Goal: Task Accomplishment & Management: Complete application form

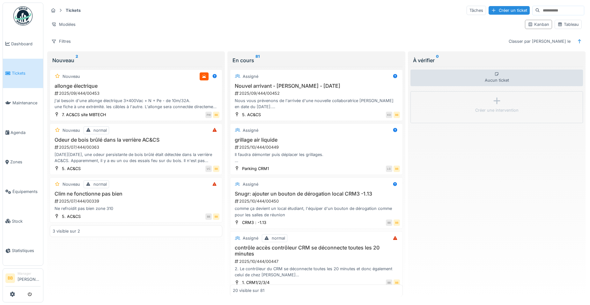
scroll to position [128, 0]
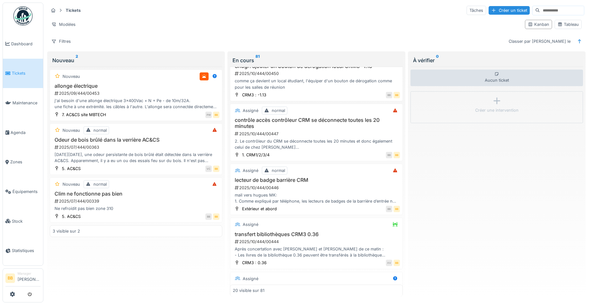
click at [16, 68] on link "Tickets" at bounding box center [23, 74] width 40 height 30
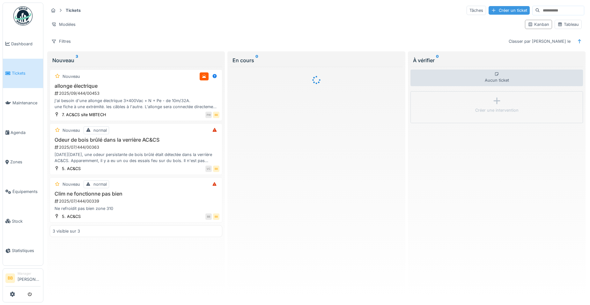
click at [489, 10] on div "Créer un ticket" at bounding box center [509, 10] width 41 height 9
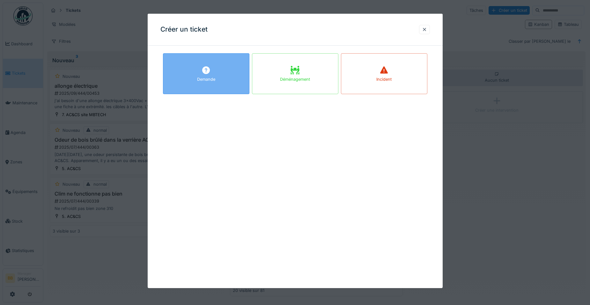
click at [235, 82] on div "Demande" at bounding box center [206, 73] width 86 height 41
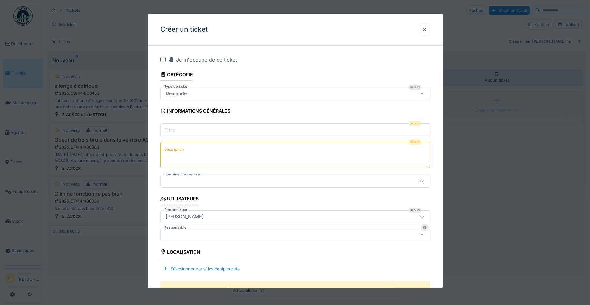
click at [250, 131] on input "Titre" at bounding box center [294, 129] width 269 height 13
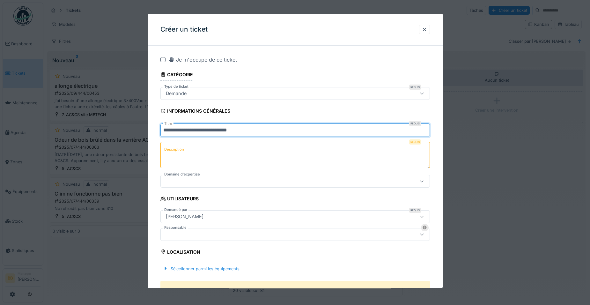
type input "**********"
click at [235, 149] on textarea "Description" at bounding box center [294, 155] width 269 height 26
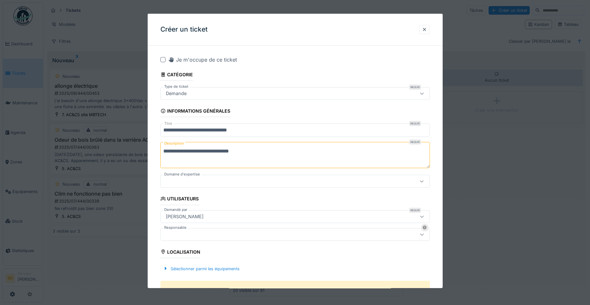
type textarea "**********"
click at [216, 183] on div at bounding box center [279, 181] width 232 height 7
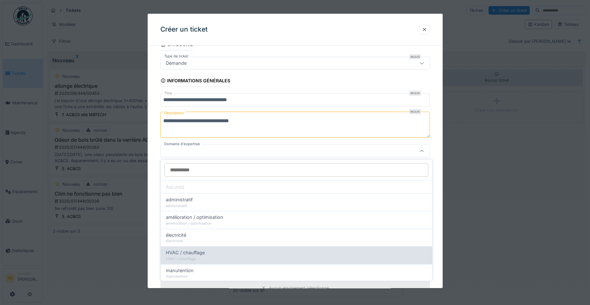
scroll to position [64, 0]
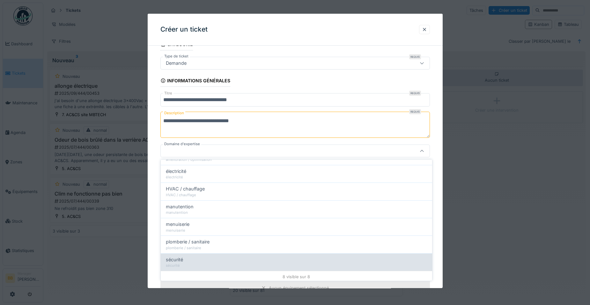
click at [197, 256] on div "sécurité" at bounding box center [296, 259] width 261 height 7
type input "****"
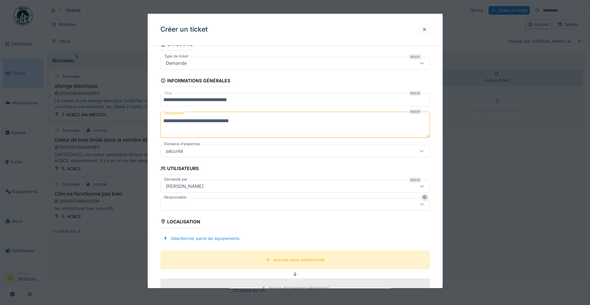
scroll to position [158, 0]
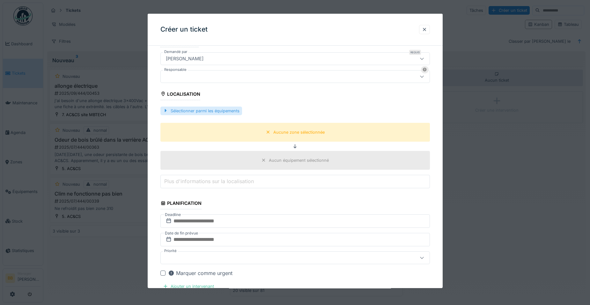
click at [225, 107] on div "Sélectionner parmi les équipements" at bounding box center [201, 111] width 82 height 9
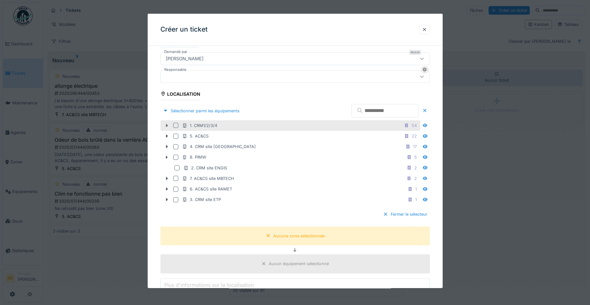
click at [165, 126] on icon at bounding box center [166, 125] width 5 height 4
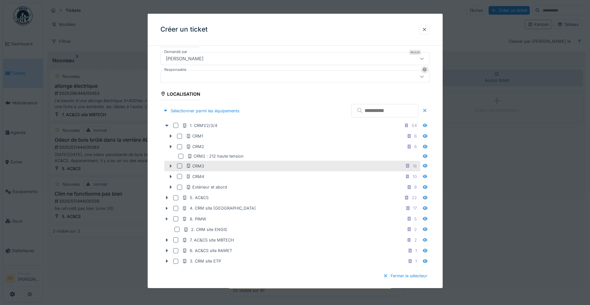
click at [169, 167] on icon at bounding box center [170, 166] width 5 height 4
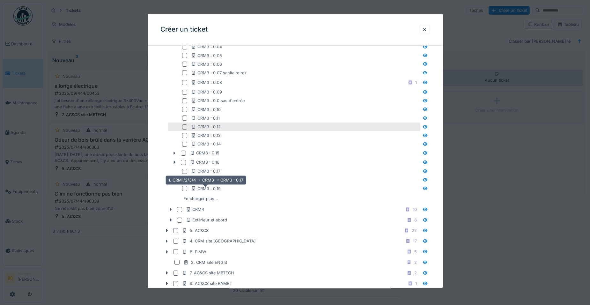
scroll to position [317, 0]
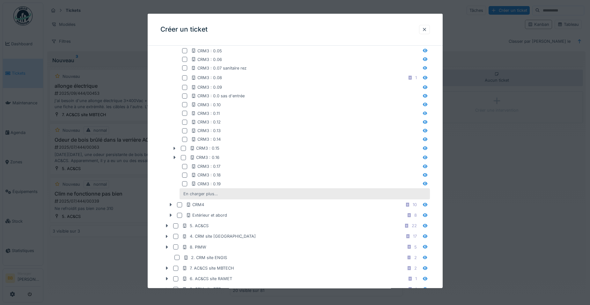
click at [210, 195] on div "En charger plus…" at bounding box center [201, 193] width 40 height 9
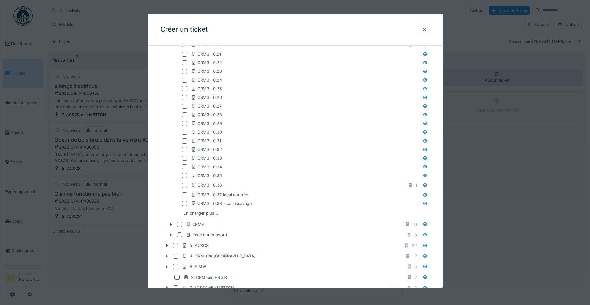
scroll to position [541, 0]
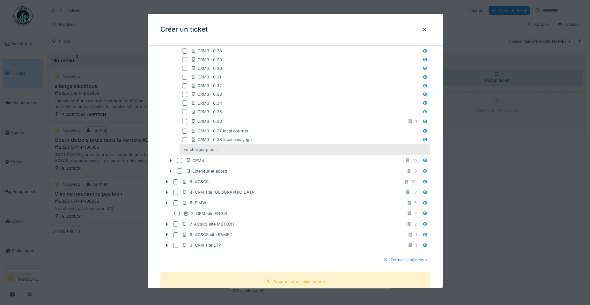
click at [216, 151] on div "En charger plus…" at bounding box center [201, 149] width 40 height 9
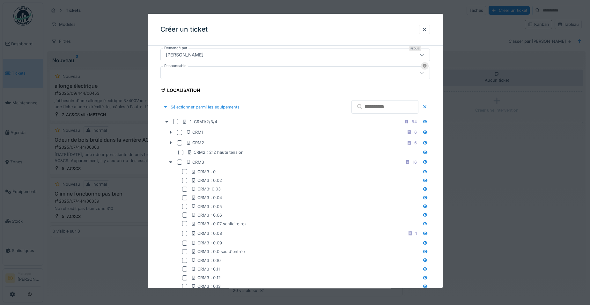
scroll to position [158, 0]
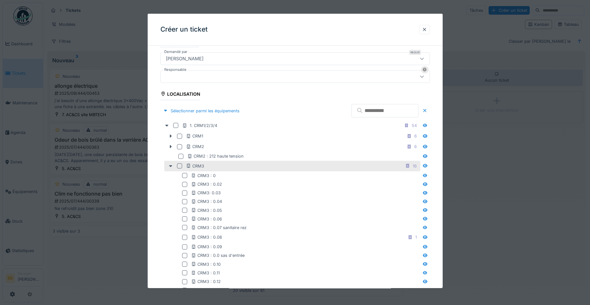
click at [178, 168] on div at bounding box center [179, 165] width 5 height 5
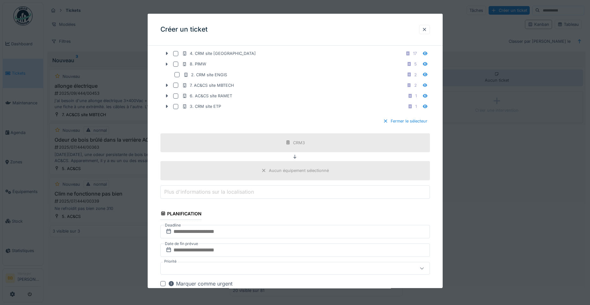
scroll to position [1019, 0]
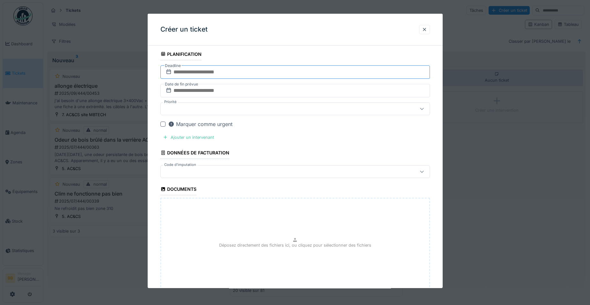
click at [217, 71] on input "text" at bounding box center [294, 71] width 269 height 13
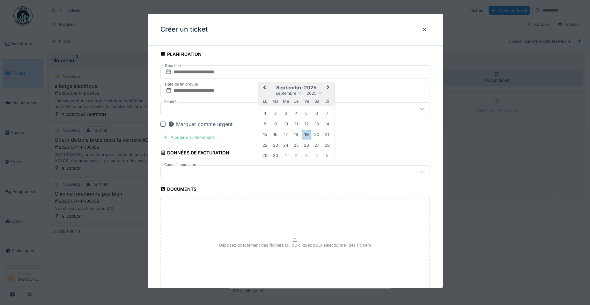
click at [309, 135] on div "19" at bounding box center [306, 134] width 9 height 9
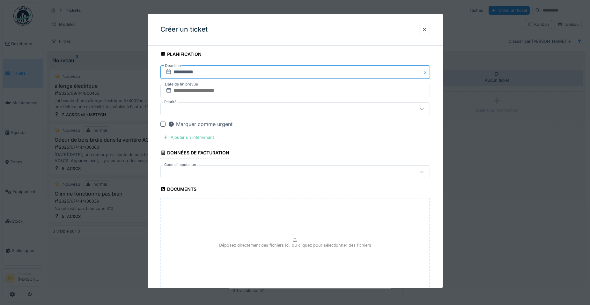
click at [255, 74] on input "**********" at bounding box center [294, 71] width 269 height 13
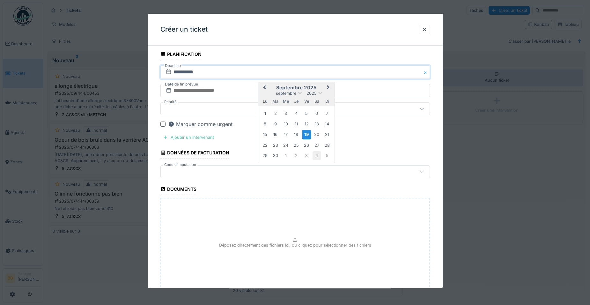
click at [313, 158] on div "4" at bounding box center [317, 155] width 9 height 9
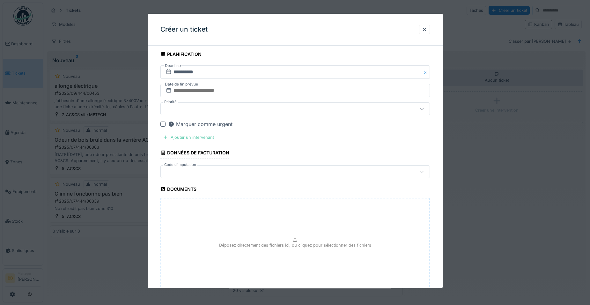
click at [208, 135] on div "Ajouter un intervenant" at bounding box center [188, 137] width 56 height 9
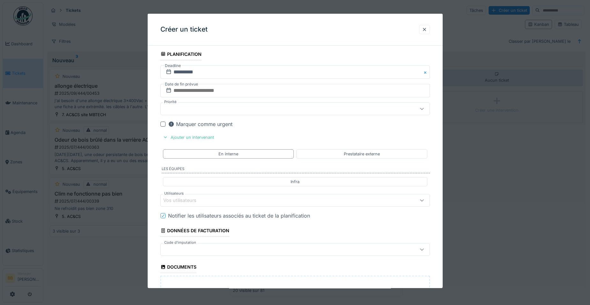
click at [204, 201] on div "Vos utilisateurs" at bounding box center [184, 200] width 42 height 7
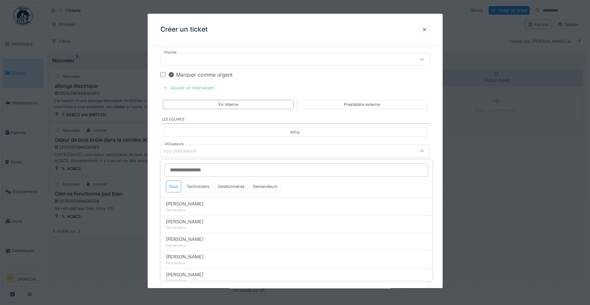
click at [202, 193] on div "Tous Techniciens Gestionnaires Demandeurs" at bounding box center [223, 187] width 120 height 14
click at [203, 186] on div "Techniciens" at bounding box center [198, 186] width 29 height 12
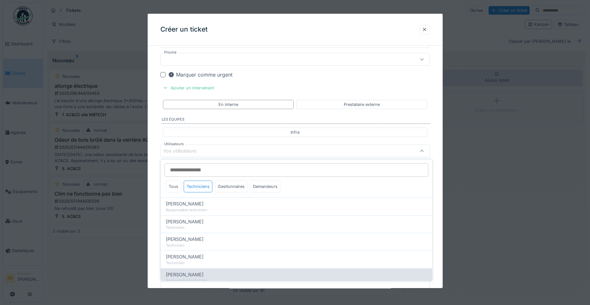
click at [183, 269] on div "Ronan Jurcaba Responsable technicien" at bounding box center [296, 277] width 271 height 18
type input "*****"
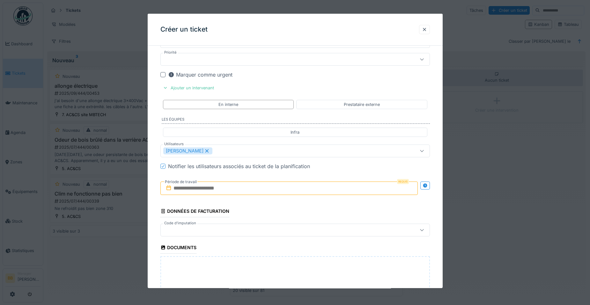
click at [352, 188] on input "text" at bounding box center [288, 187] width 257 height 13
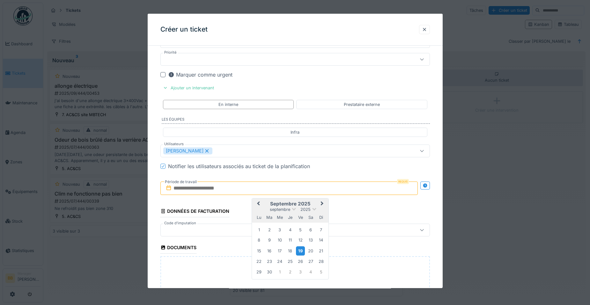
click at [301, 254] on div "19" at bounding box center [300, 250] width 9 height 9
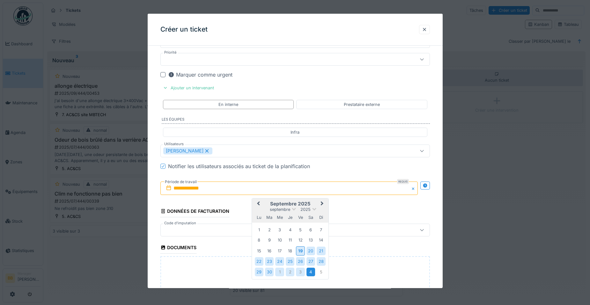
click at [309, 272] on div "4" at bounding box center [310, 272] width 9 height 9
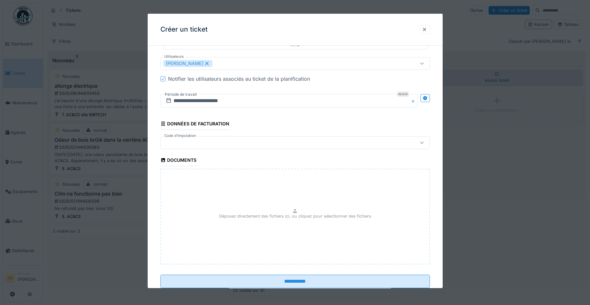
scroll to position [1164, 0]
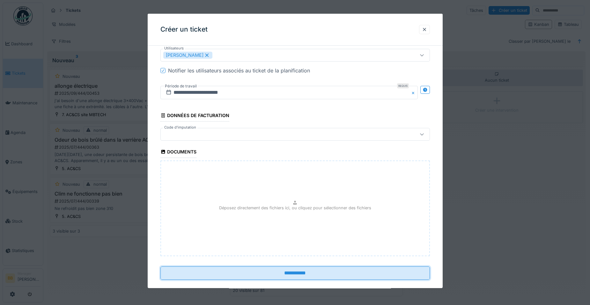
click at [308, 267] on input "**********" at bounding box center [294, 272] width 269 height 13
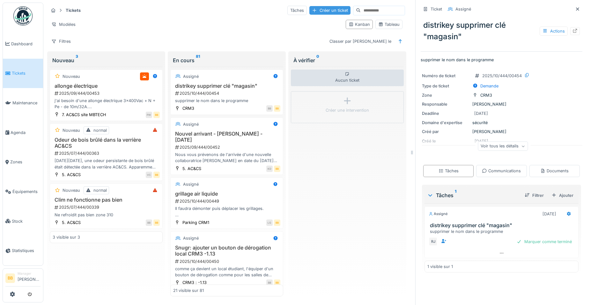
click at [309, 11] on div "Créer un ticket" at bounding box center [329, 10] width 41 height 9
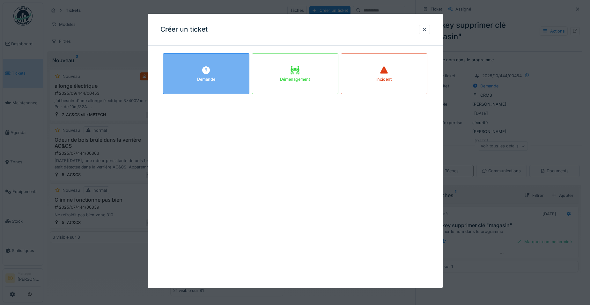
click at [172, 56] on div "Demande" at bounding box center [206, 73] width 86 height 41
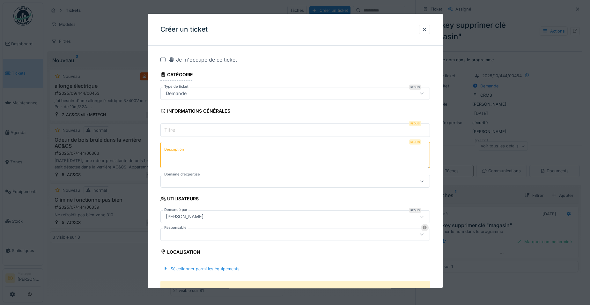
click at [187, 129] on input "Titre" at bounding box center [294, 129] width 269 height 13
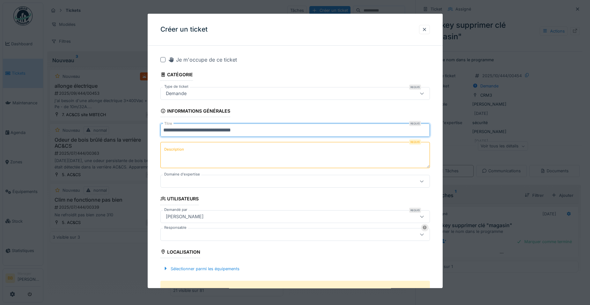
type input "**********"
click at [202, 152] on textarea "Description" at bounding box center [294, 155] width 269 height 26
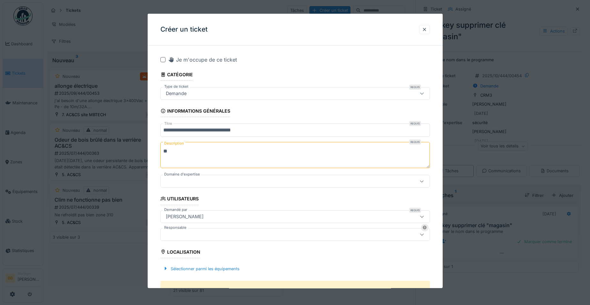
type textarea "*"
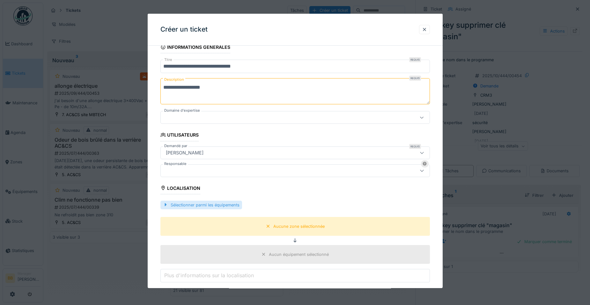
type textarea "**********"
click at [195, 207] on div "Sélectionner parmi les équipements" at bounding box center [201, 205] width 82 height 9
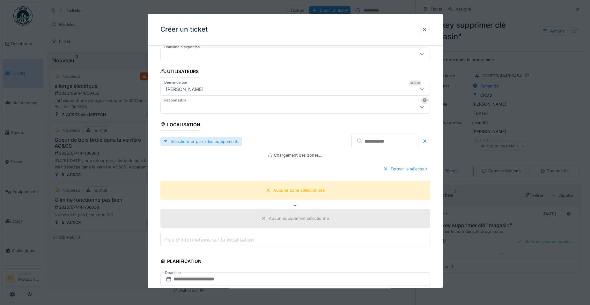
scroll to position [128, 0]
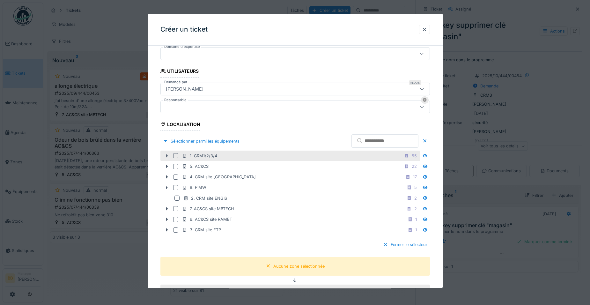
click at [166, 156] on icon at bounding box center [167, 155] width 2 height 3
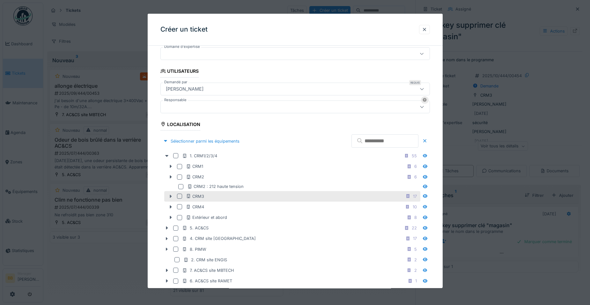
click at [169, 196] on icon at bounding box center [170, 196] width 5 height 4
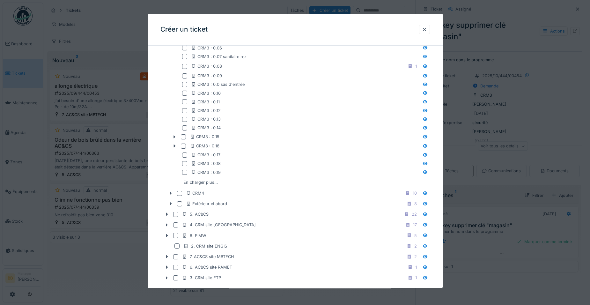
scroll to position [383, 0]
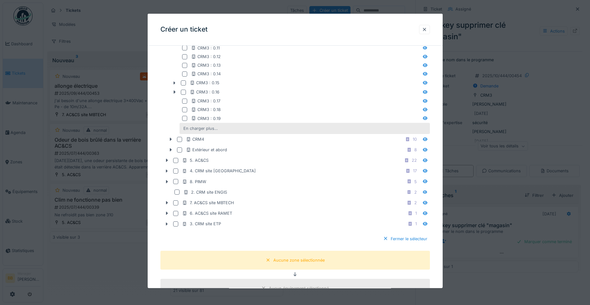
click at [202, 131] on div "En charger plus…" at bounding box center [201, 128] width 40 height 9
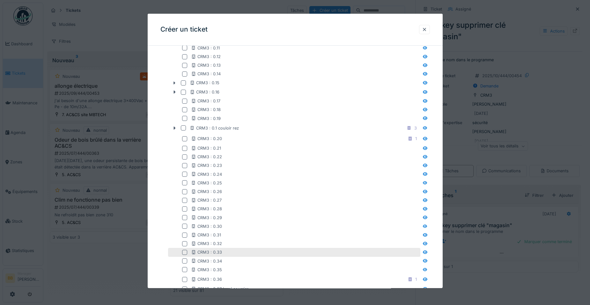
click at [270, 250] on div "CRM3 : 0.33" at bounding box center [305, 252] width 228 height 6
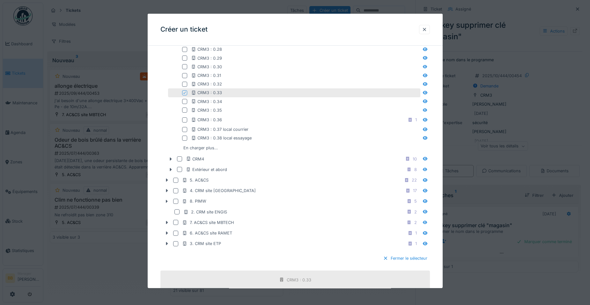
scroll to position [702, 0]
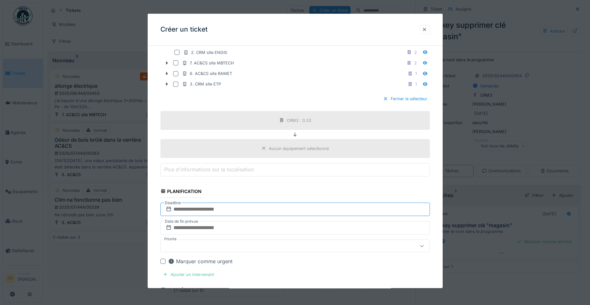
click at [256, 211] on input "text" at bounding box center [294, 208] width 269 height 13
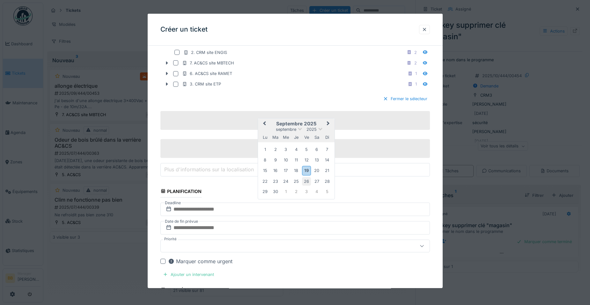
click at [307, 185] on div "26" at bounding box center [306, 181] width 9 height 9
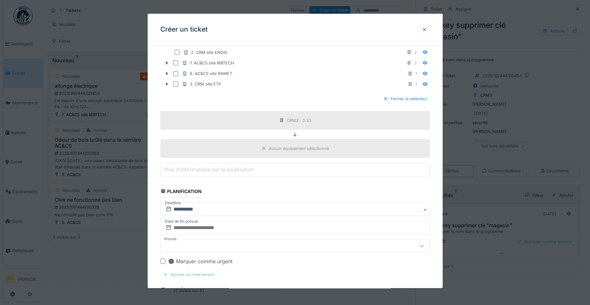
click at [194, 274] on div "Ajouter un intervenant" at bounding box center [188, 274] width 56 height 9
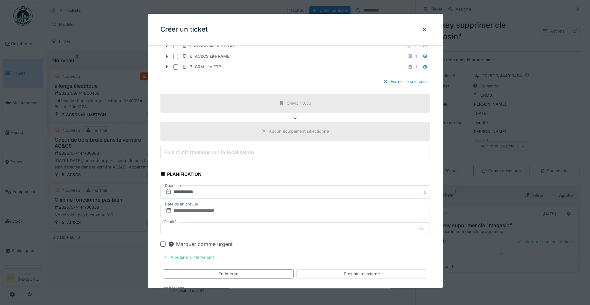
scroll to position [733, 0]
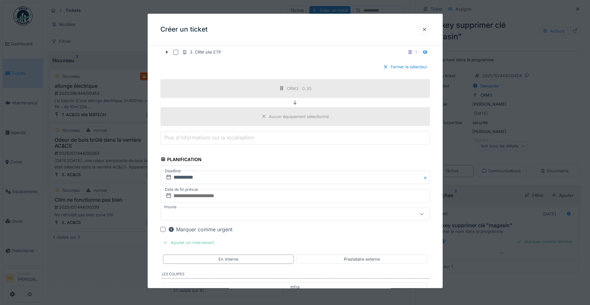
click at [205, 243] on div "Ajouter un intervenant" at bounding box center [188, 242] width 56 height 9
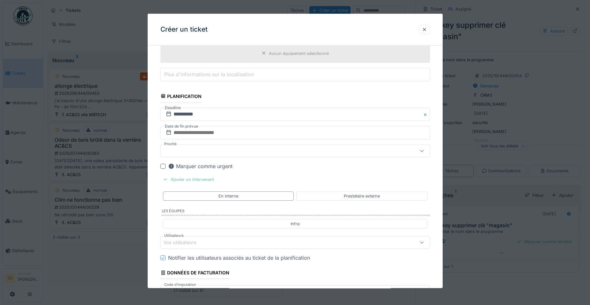
scroll to position [797, 0]
click at [202, 237] on div "Vos utilisateurs" at bounding box center [294, 241] width 269 height 13
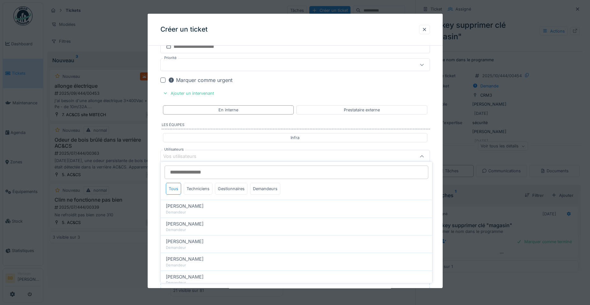
scroll to position [888, 0]
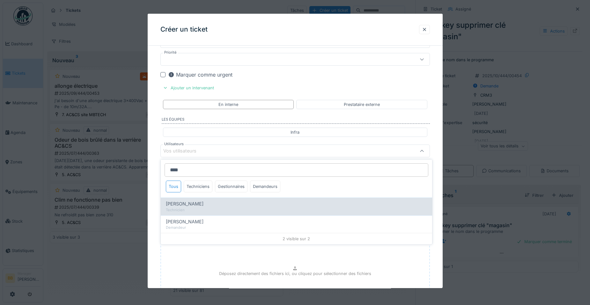
type input "****"
click at [201, 209] on div "Technicien" at bounding box center [296, 209] width 261 height 5
type input "*****"
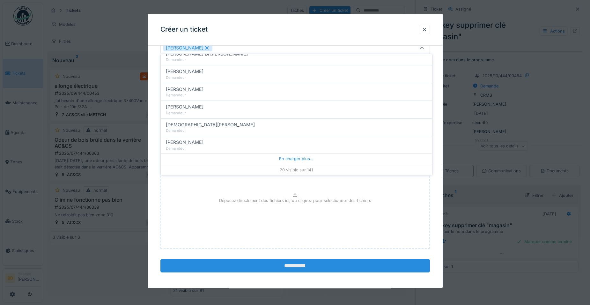
scroll to position [993, 0]
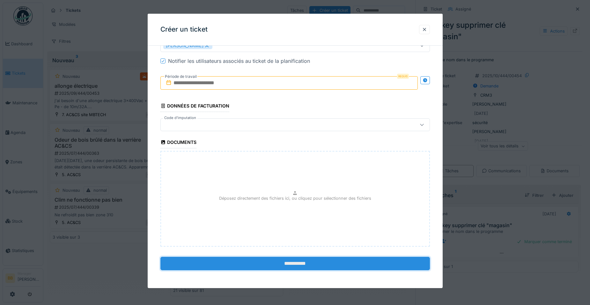
click at [374, 266] on input "**********" at bounding box center [294, 263] width 269 height 13
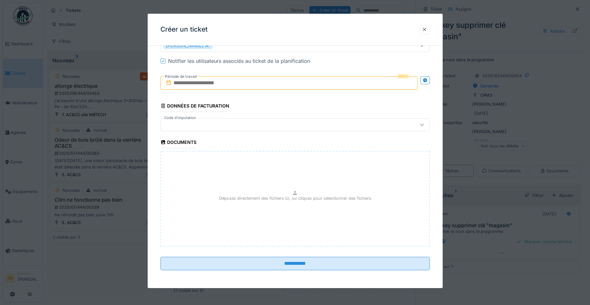
click at [256, 85] on input "text" at bounding box center [288, 82] width 257 height 13
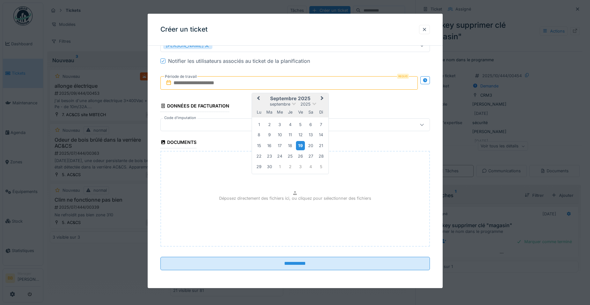
click at [299, 142] on div "19" at bounding box center [300, 145] width 9 height 9
click at [298, 167] on div "3" at bounding box center [300, 166] width 9 height 9
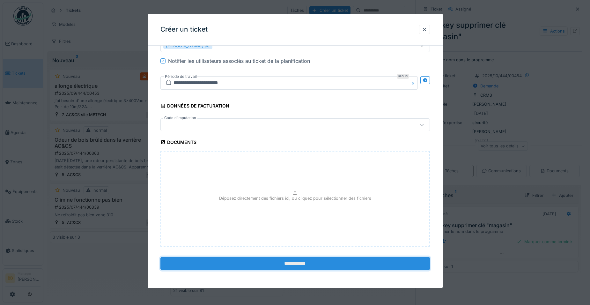
click at [291, 264] on input "**********" at bounding box center [294, 263] width 269 height 13
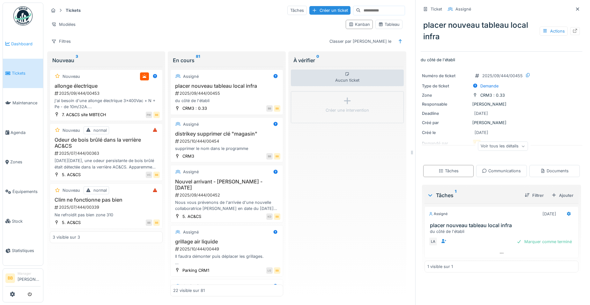
click at [19, 44] on span "Dashboard" at bounding box center [25, 44] width 29 height 6
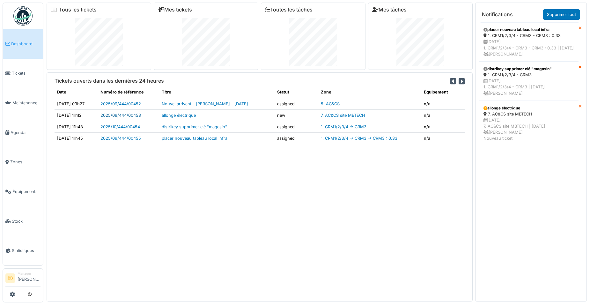
click at [120, 115] on link "2025/09/444/00453" at bounding box center [120, 115] width 40 height 5
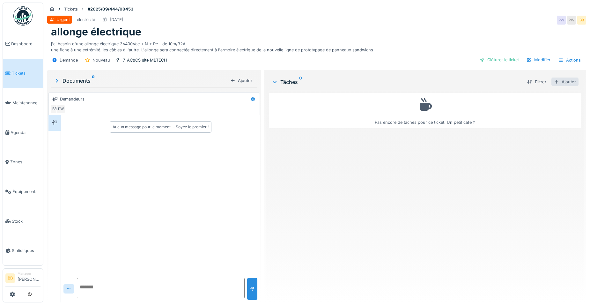
click at [564, 83] on div "Ajouter" at bounding box center [564, 81] width 27 height 9
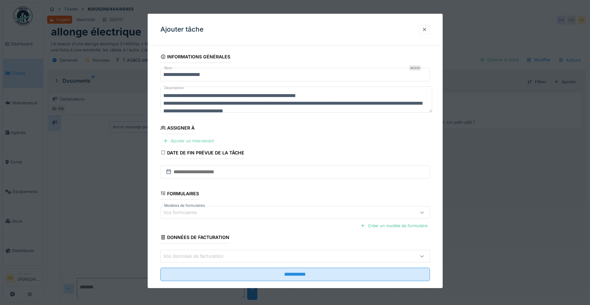
click at [183, 138] on div "Ajouter un intervenant" at bounding box center [188, 140] width 56 height 9
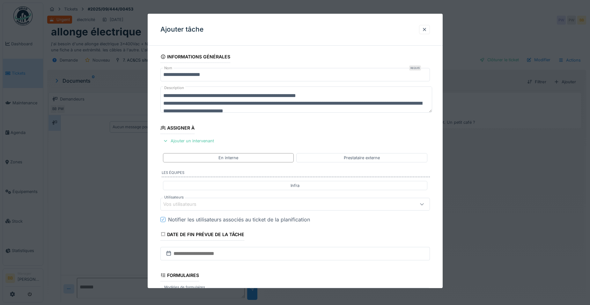
click at [178, 201] on div "Vos utilisateurs" at bounding box center [184, 204] width 42 height 7
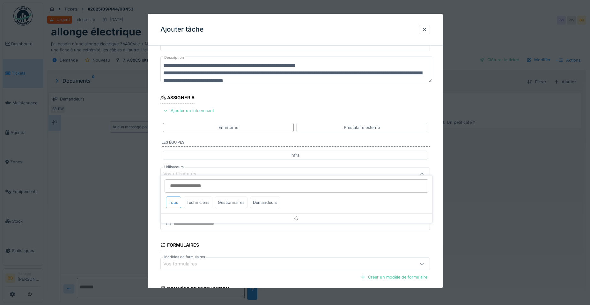
scroll to position [53, 0]
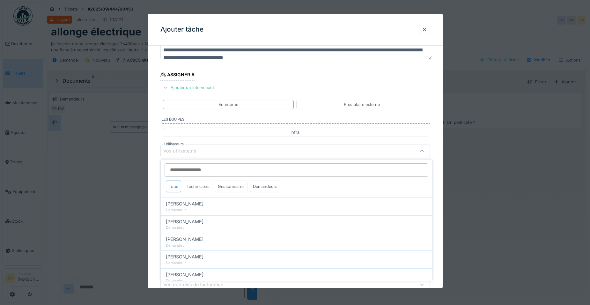
click at [206, 190] on div "Techniciens" at bounding box center [198, 186] width 29 height 12
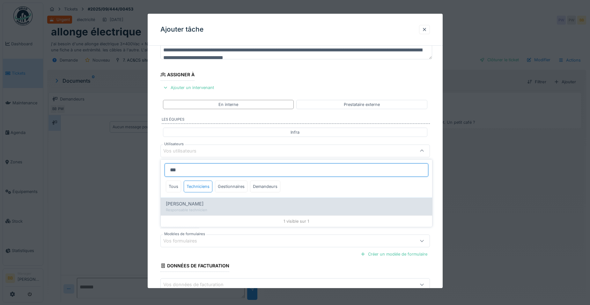
type input "***"
click at [189, 203] on span "Ronan Jurcaba" at bounding box center [185, 203] width 38 height 7
type input "*****"
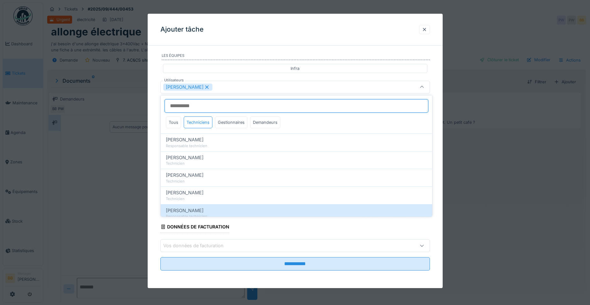
scroll to position [117, 0]
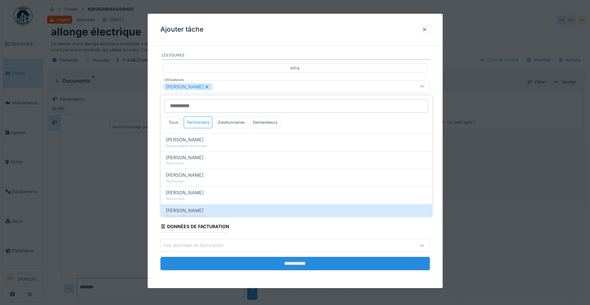
click at [404, 259] on input "**********" at bounding box center [294, 263] width 269 height 13
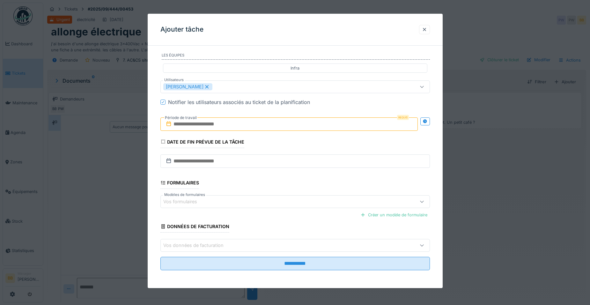
click at [295, 123] on input "text" at bounding box center [288, 123] width 257 height 13
click at [301, 182] on div "19" at bounding box center [300, 186] width 9 height 9
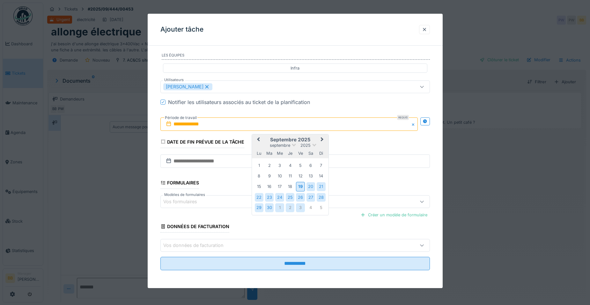
click at [298, 203] on div "3" at bounding box center [300, 207] width 9 height 9
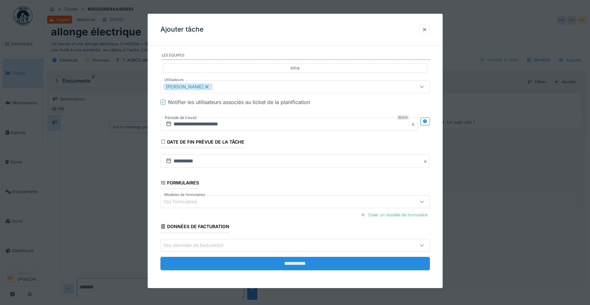
click at [293, 262] on input "**********" at bounding box center [294, 263] width 269 height 13
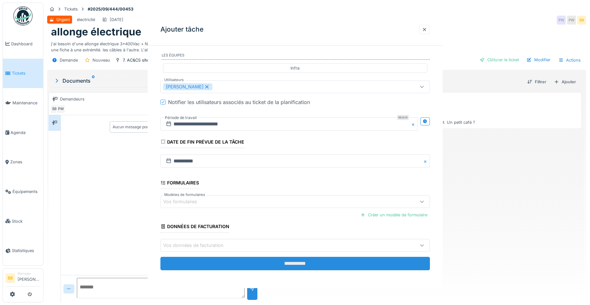
scroll to position [0, 0]
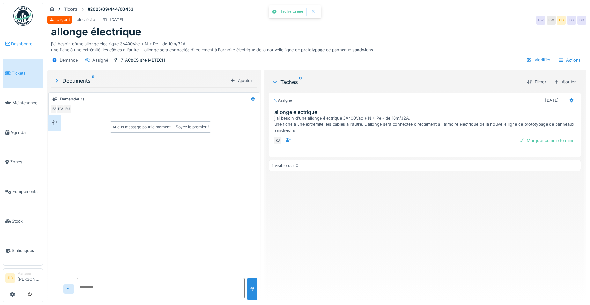
click at [19, 46] on span "Dashboard" at bounding box center [25, 44] width 29 height 6
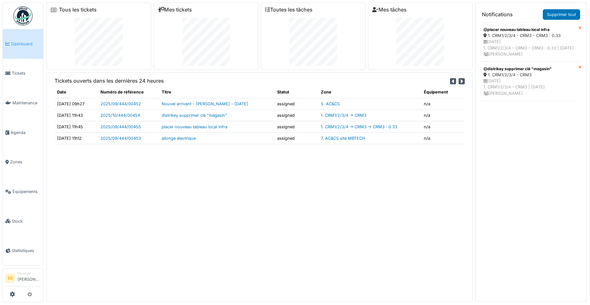
click at [30, 45] on span "Dashboard" at bounding box center [25, 44] width 29 height 6
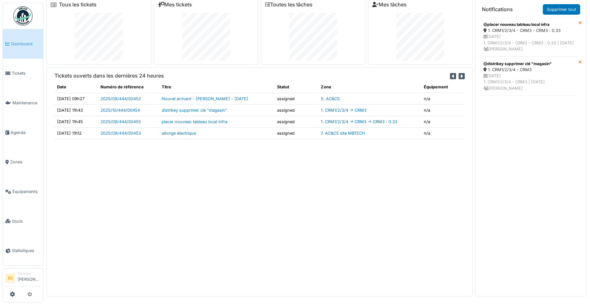
scroll to position [7, 0]
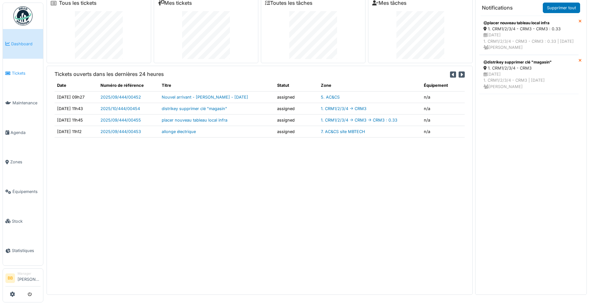
click at [17, 71] on span "Tickets" at bounding box center [26, 73] width 29 height 6
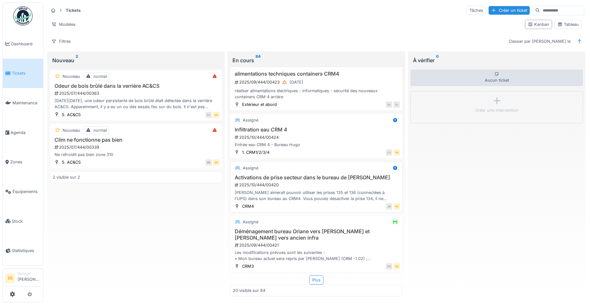
scroll to position [863, 0]
click at [311, 276] on div "Plus" at bounding box center [316, 279] width 14 height 9
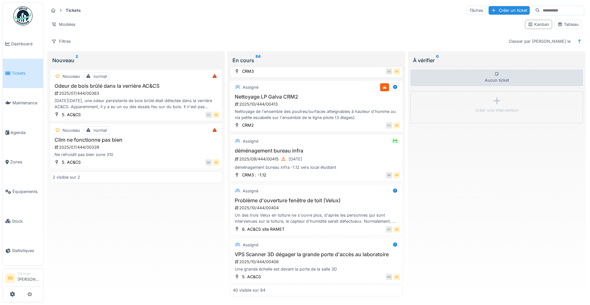
scroll to position [1054, 0]
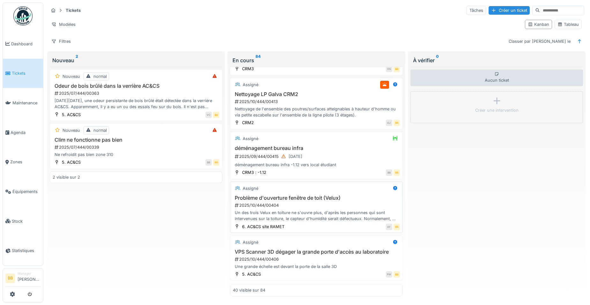
click at [265, 199] on h3 "Problème d'ouverture fenêtre de toit (Velux)" at bounding box center [316, 198] width 167 height 6
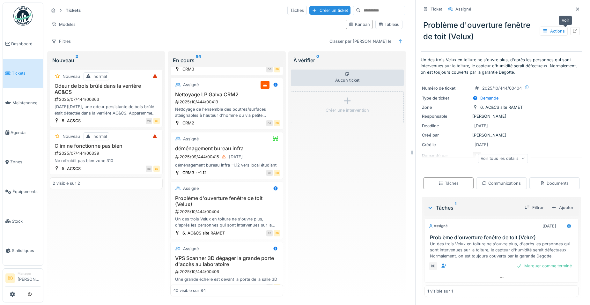
click at [570, 27] on div at bounding box center [575, 31] width 10 height 8
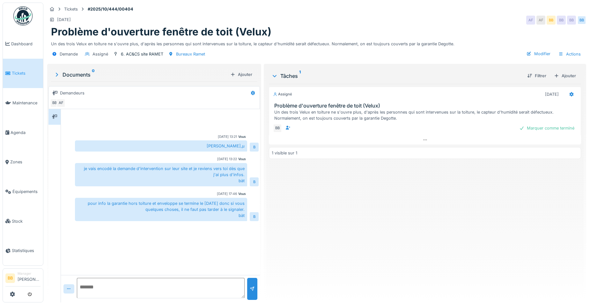
click at [87, 287] on textarea at bounding box center [161, 288] width 168 height 20
type textarea "**********"
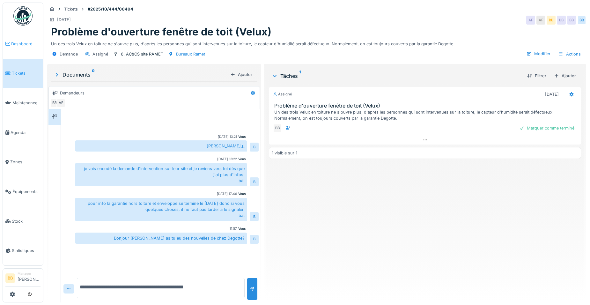
click at [28, 52] on link "Dashboard" at bounding box center [23, 44] width 40 height 30
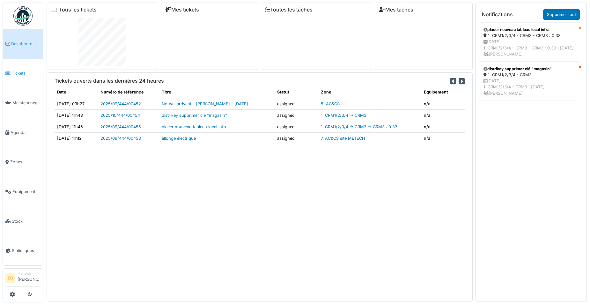
click at [23, 74] on span "Tickets" at bounding box center [26, 73] width 29 height 6
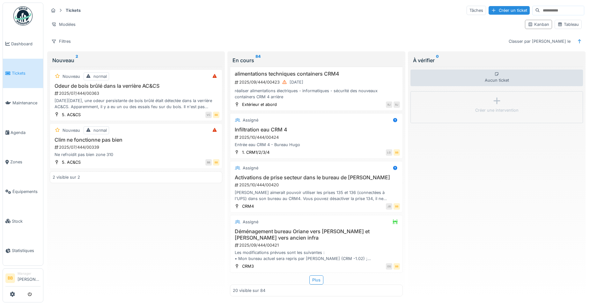
scroll to position [4, 0]
click at [308, 271] on div "Assigné placer nouveau tableau local infra 2025/09/444/00455 du côté de l'établ…" at bounding box center [316, 182] width 173 height 230
click at [309, 278] on div "Plus" at bounding box center [316, 279] width 14 height 9
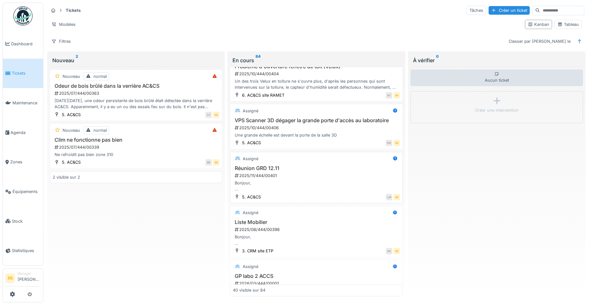
scroll to position [1213, 0]
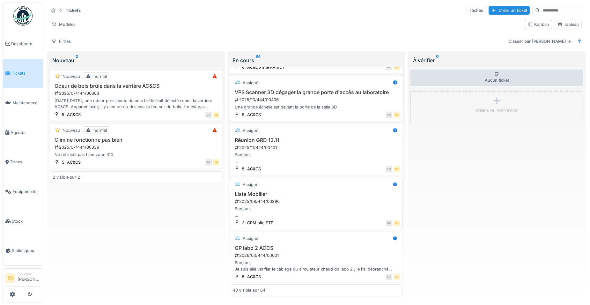
click at [249, 197] on h3 "Liste Mobilier" at bounding box center [316, 194] width 167 height 6
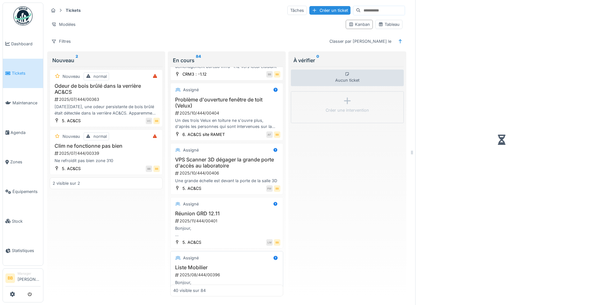
scroll to position [1287, 0]
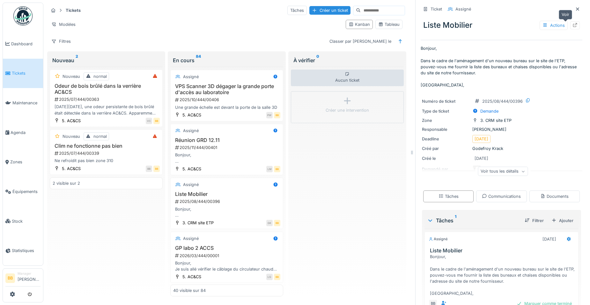
click at [572, 22] on div at bounding box center [574, 25] width 5 height 6
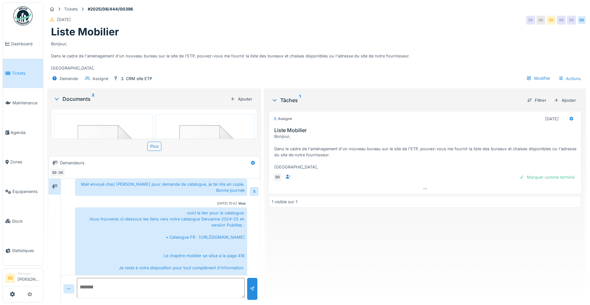
scroll to position [259, 0]
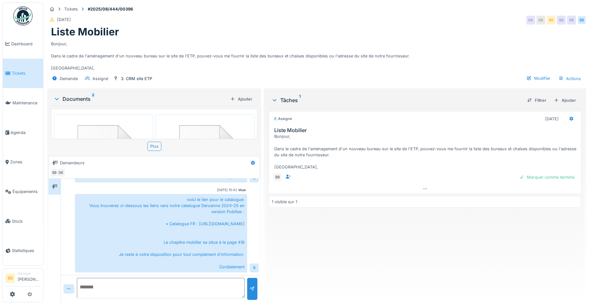
click at [146, 289] on textarea at bounding box center [161, 288] width 168 height 20
type textarea "**********"
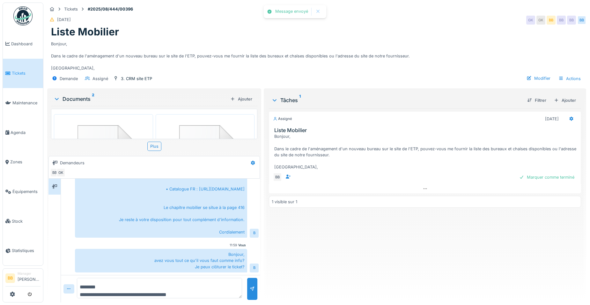
click at [25, 63] on link "Tickets" at bounding box center [23, 74] width 40 height 30
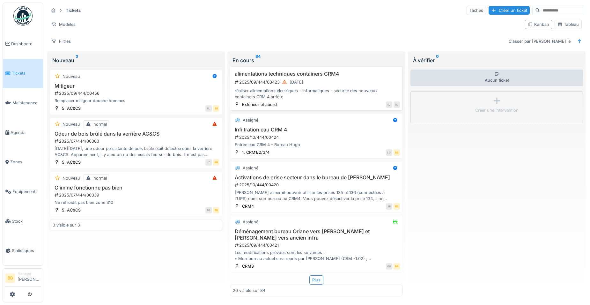
scroll to position [863, 0]
click at [317, 283] on div "Plus" at bounding box center [316, 279] width 14 height 9
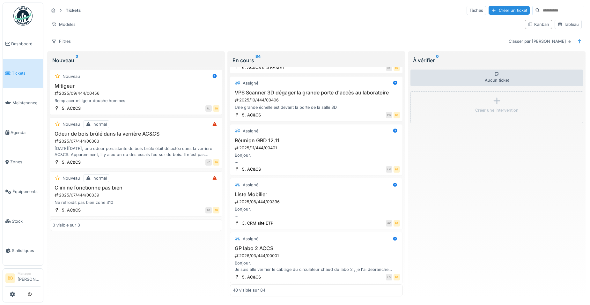
scroll to position [1214, 0]
click at [298, 95] on h3 "VPS Scanner 3D dégager la grande porte d'accès au laboratoire" at bounding box center [316, 92] width 167 height 6
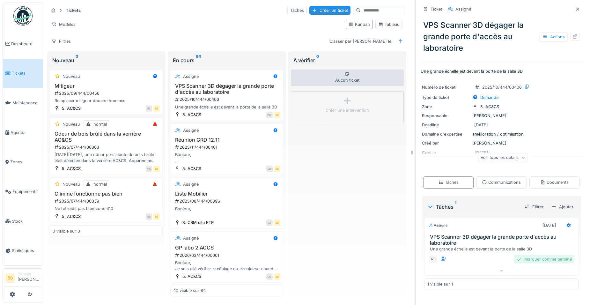
scroll to position [5, 0]
click at [572, 34] on icon at bounding box center [574, 36] width 5 height 4
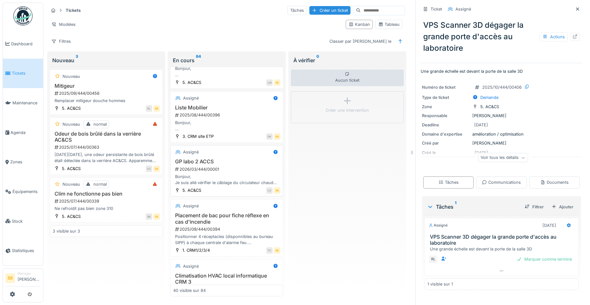
scroll to position [1383, 0]
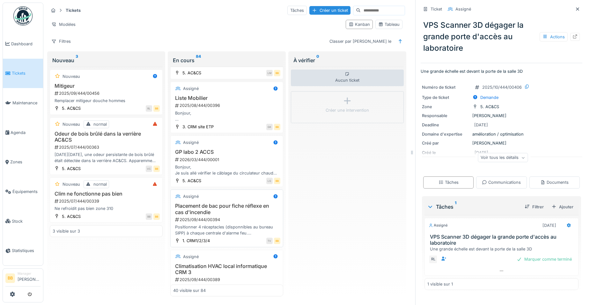
click at [232, 215] on h3 "Placement de bac pour fiche réflexe en cas d'incendie" at bounding box center [226, 209] width 107 height 12
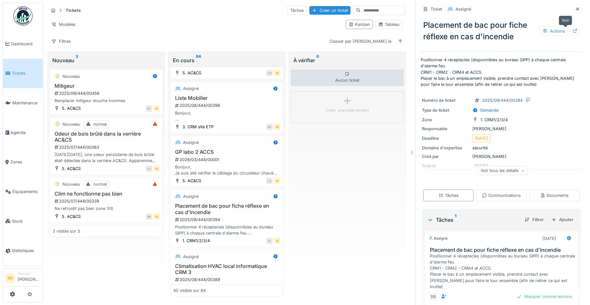
click at [572, 29] on icon at bounding box center [574, 31] width 5 height 4
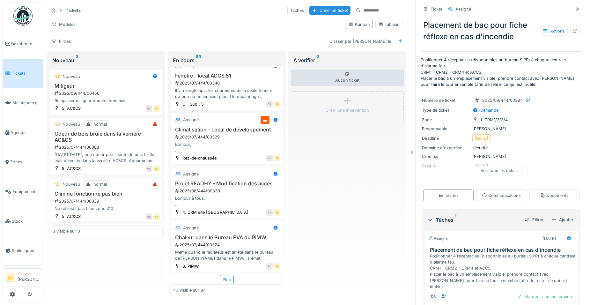
scroll to position [2053, 0]
click at [224, 276] on div "Plus" at bounding box center [227, 279] width 14 height 9
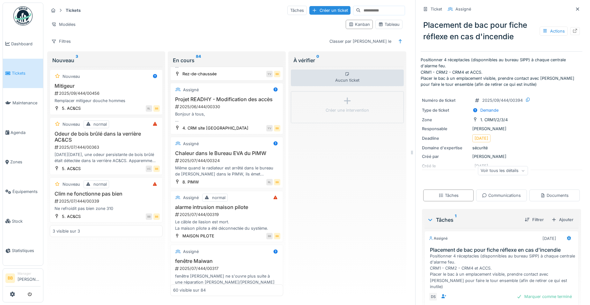
scroll to position [2117, 0]
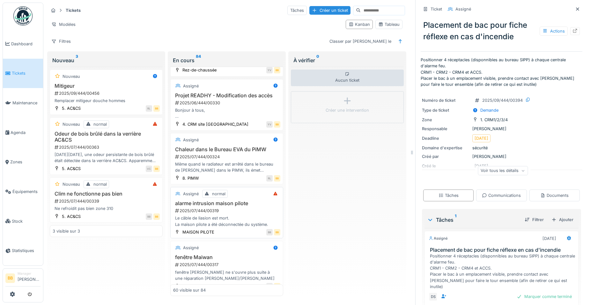
click at [224, 206] on h3 "alarme intrusion maison pilote" at bounding box center [226, 203] width 107 height 6
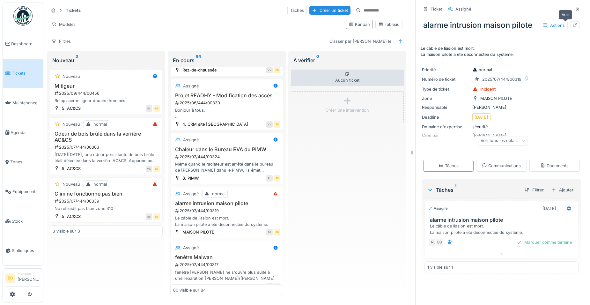
click at [572, 23] on icon at bounding box center [574, 25] width 5 height 4
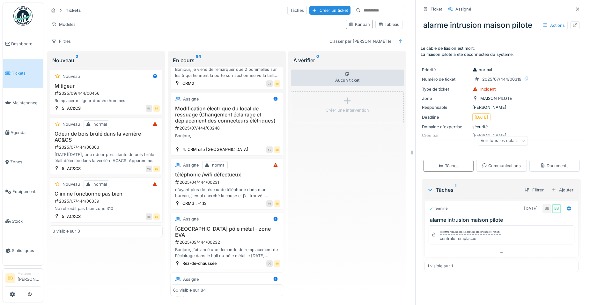
scroll to position [2882, 0]
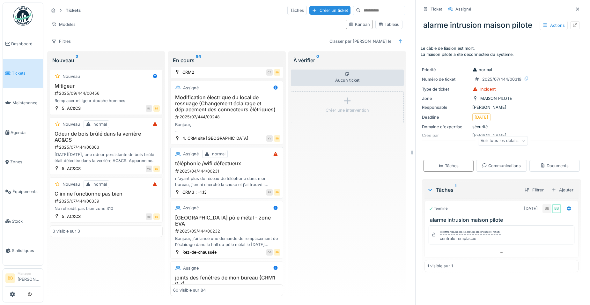
click at [181, 166] on h3 "téléphonie /wifi défectueux" at bounding box center [226, 163] width 107 height 6
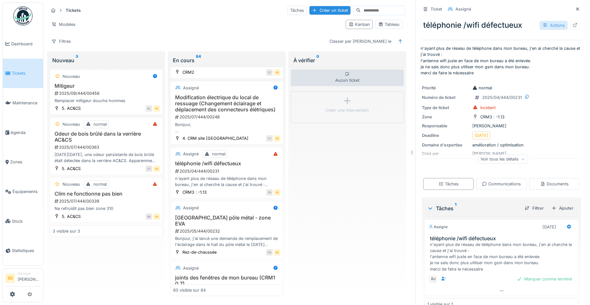
click at [555, 21] on div "Actions" at bounding box center [554, 25] width 28 height 9
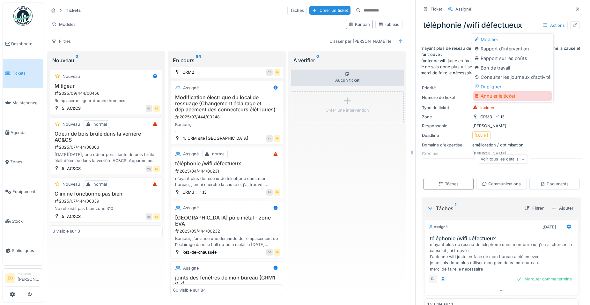
click at [482, 93] on div "Annuler le ticket" at bounding box center [512, 96] width 78 height 10
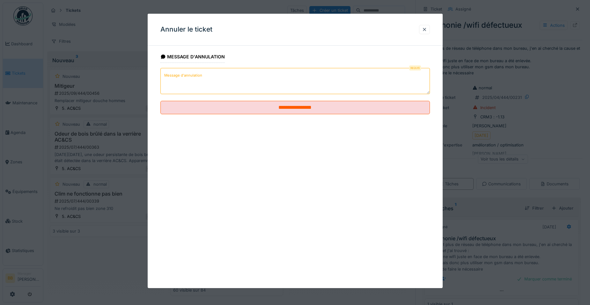
click at [327, 87] on textarea "Message d'annulation" at bounding box center [294, 81] width 269 height 26
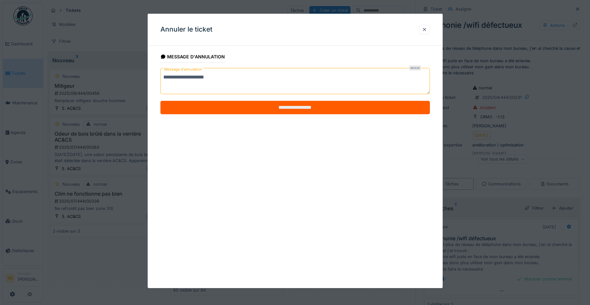
type textarea "**********"
click at [338, 112] on input "**********" at bounding box center [294, 107] width 269 height 13
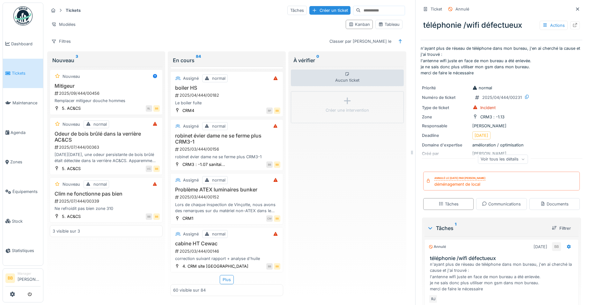
scroll to position [3169, 0]
click at [223, 275] on div "Plus" at bounding box center [227, 279] width 14 height 9
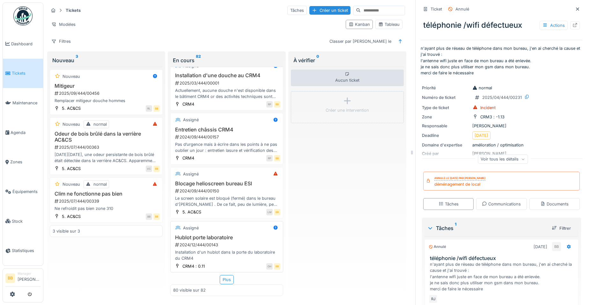
scroll to position [4263, 0]
click at [222, 277] on div "Plus" at bounding box center [227, 279] width 14 height 9
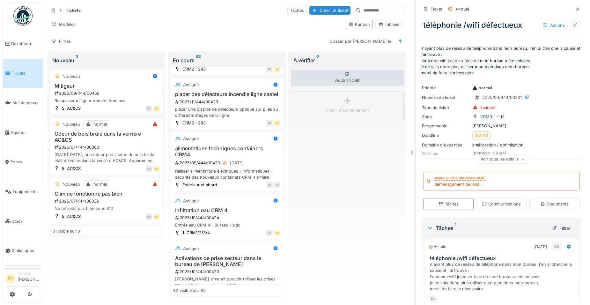
scroll to position [0, 0]
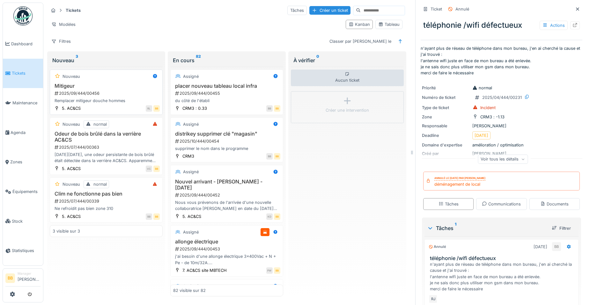
click at [66, 88] on h3 "Mitigeur" at bounding box center [106, 86] width 107 height 6
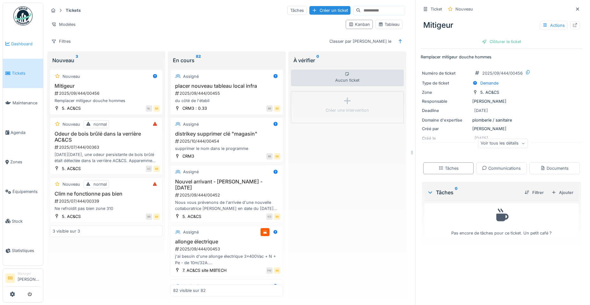
click at [32, 43] on span "Dashboard" at bounding box center [25, 44] width 29 height 6
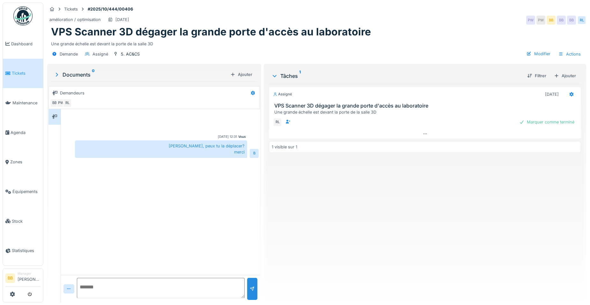
click at [158, 294] on textarea at bounding box center [161, 288] width 168 height 20
type textarea "*"
type textarea "**********"
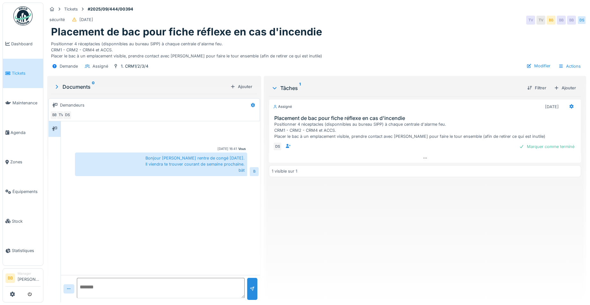
click at [157, 290] on textarea at bounding box center [161, 288] width 168 height 20
type textarea "*"
type textarea "**********"
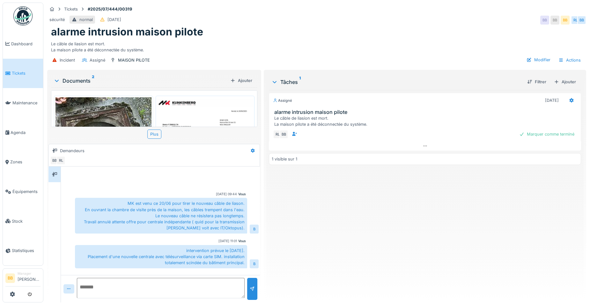
click at [188, 292] on textarea at bounding box center [161, 288] width 168 height 20
type textarea "*"
click at [547, 130] on div "Marquer comme terminé" at bounding box center [547, 134] width 60 height 9
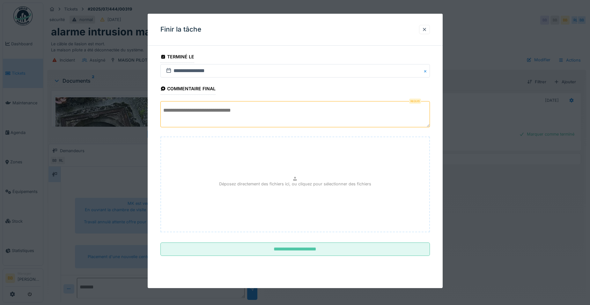
click at [238, 117] on textarea at bounding box center [294, 114] width 269 height 26
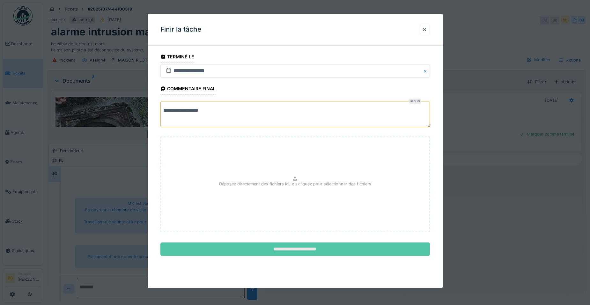
type textarea "**********"
click at [261, 254] on input "**********" at bounding box center [294, 248] width 269 height 13
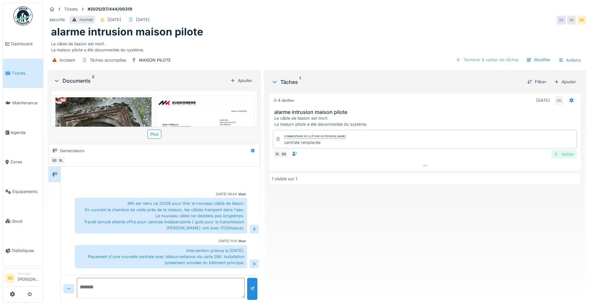
click at [561, 152] on div "Valider" at bounding box center [564, 154] width 26 height 9
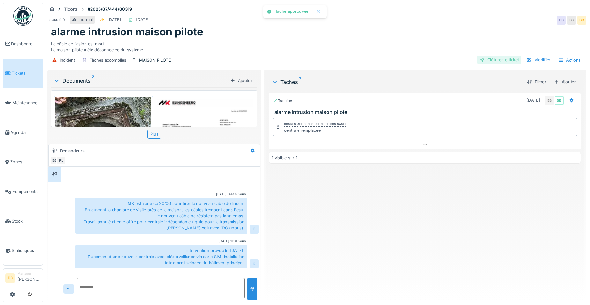
click at [505, 60] on div "Clôturer le ticket" at bounding box center [499, 59] width 44 height 9
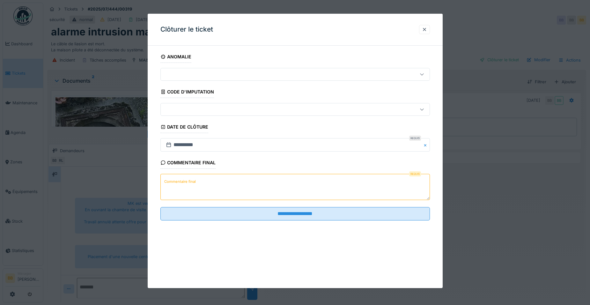
click at [345, 187] on textarea "Commentaire final" at bounding box center [294, 187] width 269 height 26
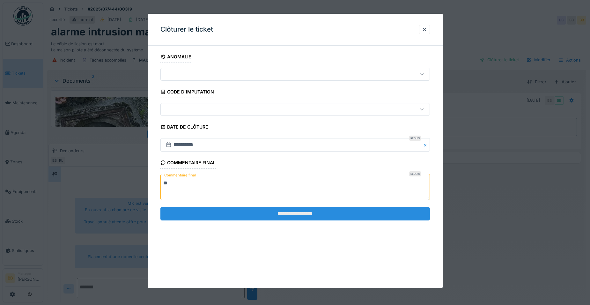
type textarea "**"
click at [316, 210] on input "**********" at bounding box center [294, 213] width 269 height 13
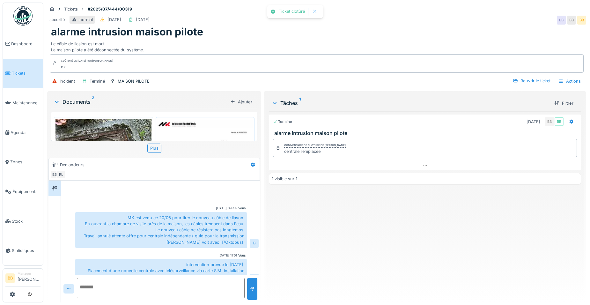
scroll to position [10, 0]
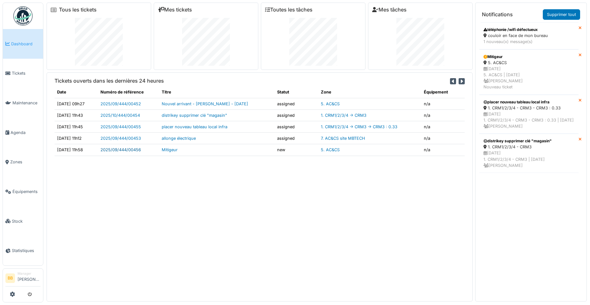
click at [141, 149] on link "2025/09/444/00456" at bounding box center [120, 149] width 40 height 5
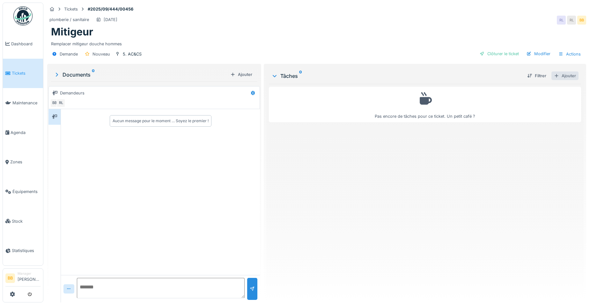
click at [559, 74] on div "Ajouter" at bounding box center [564, 75] width 27 height 9
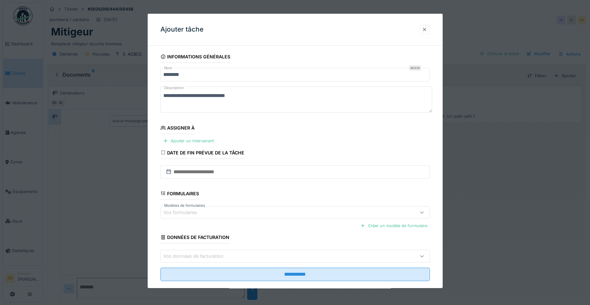
click at [423, 27] on div at bounding box center [424, 29] width 11 height 9
